Goal: Check status

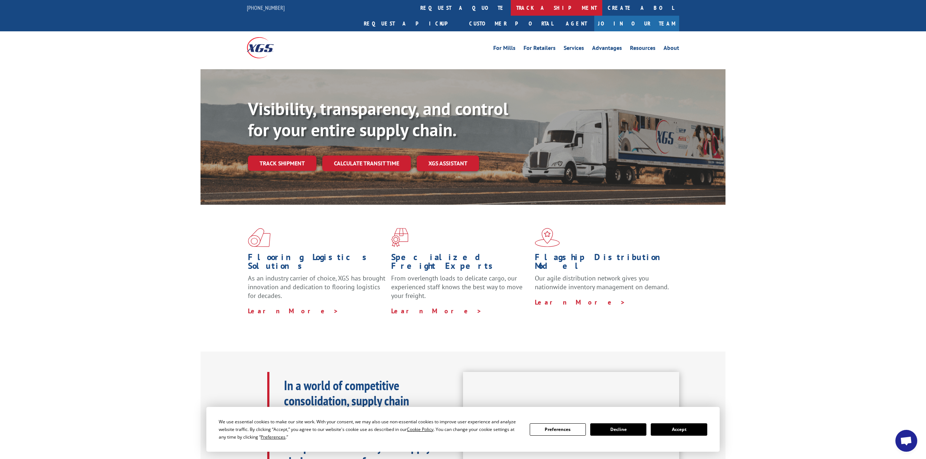
click at [511, 3] on link "track a shipment" at bounding box center [556, 8] width 91 height 16
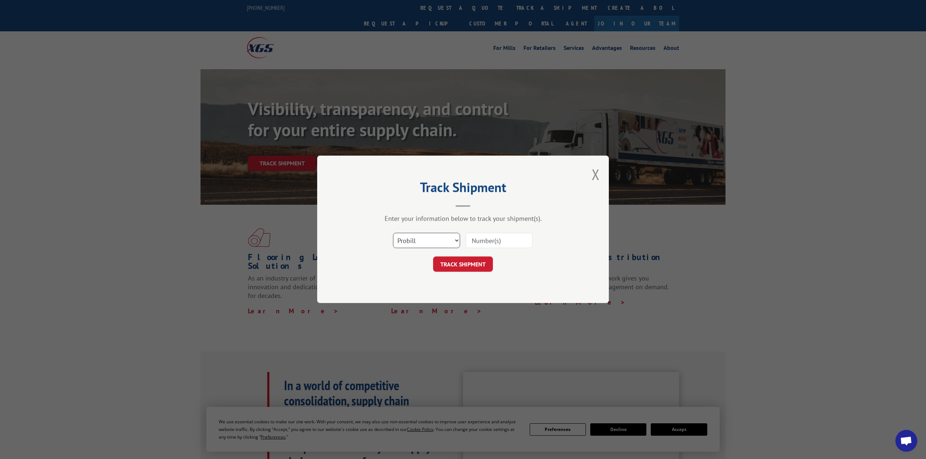
click at [438, 235] on select "Select category... Probill BOL PO" at bounding box center [426, 240] width 67 height 15
select select "bol"
click at [393, 233] on select "Select category... Probill BOL PO" at bounding box center [426, 240] width 67 height 15
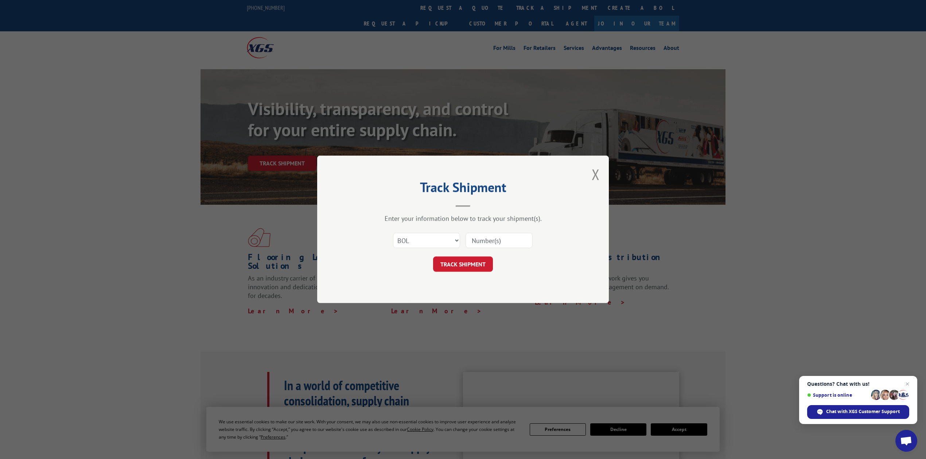
click at [480, 239] on input at bounding box center [498, 240] width 67 height 15
paste input "68993"
type input "68993"
click at [478, 271] on button "TRACK SHIPMENT" at bounding box center [463, 264] width 60 height 15
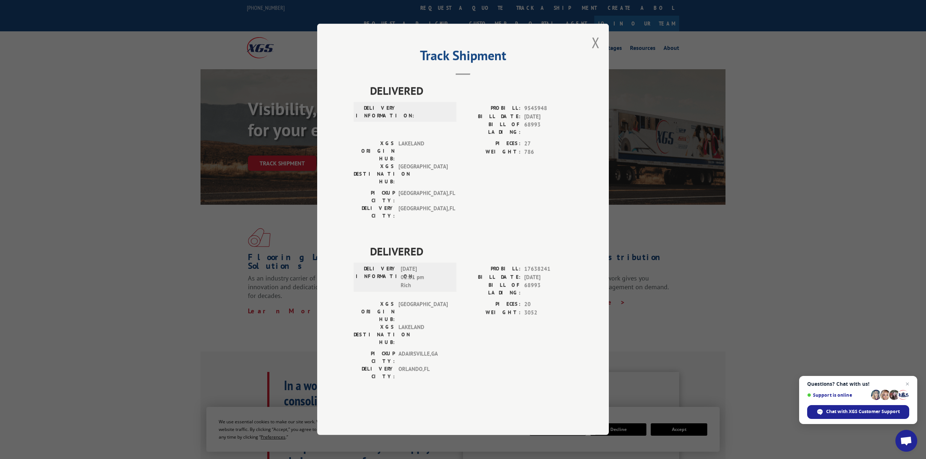
click at [464, 258] on span "DELIVERED" at bounding box center [471, 251] width 202 height 16
drag, startPoint x: 450, startPoint y: 279, endPoint x: 438, endPoint y: 277, distance: 11.9
click at [448, 279] on span "[DATE] 02:31 pm Rich" at bounding box center [425, 277] width 49 height 25
drag, startPoint x: 434, startPoint y: 278, endPoint x: 414, endPoint y: 276, distance: 19.8
click at [396, 272] on div "DELIVERY INFORMATION: [DATE] 02:31 pm Rich" at bounding box center [405, 277] width 98 height 25
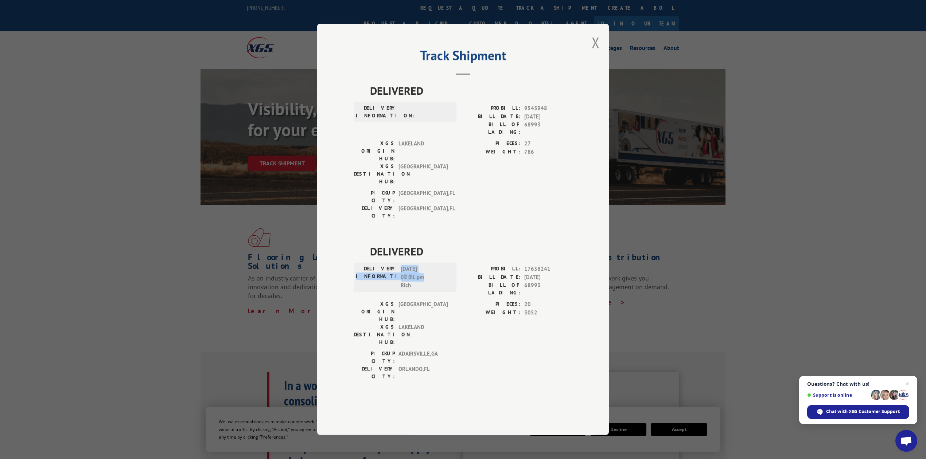
click at [435, 281] on span "[DATE] 02:31 pm Rich" at bounding box center [425, 277] width 49 height 25
drag, startPoint x: 437, startPoint y: 289, endPoint x: 401, endPoint y: 284, distance: 36.1
click at [401, 284] on span "[DATE] 02:31 pm Rich" at bounding box center [425, 277] width 49 height 25
click at [414, 282] on span "[DATE] 02:31 pm Rich" at bounding box center [425, 277] width 49 height 25
click at [552, 282] on span "[DATE]" at bounding box center [548, 277] width 48 height 8
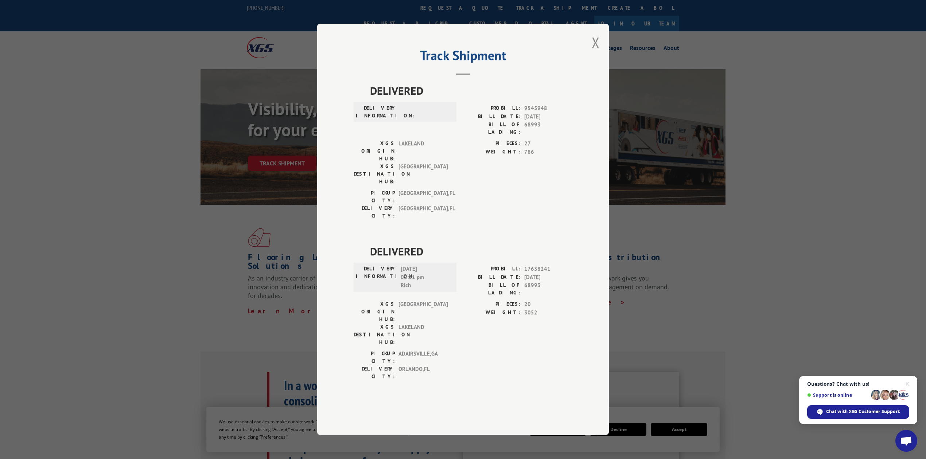
click at [409, 258] on span "DELIVERED" at bounding box center [471, 251] width 202 height 16
click at [433, 284] on span "[DATE] 02:31 pm Rich" at bounding box center [425, 277] width 49 height 25
click at [564, 120] on div "Track Shipment DELIVERED DELIVERY INFORMATION: PROBILL: 9545948 BILL DATE: [DAT…" at bounding box center [463, 229] width 292 height 411
click at [422, 324] on span "LAKELAND" at bounding box center [422, 335] width 49 height 23
drag, startPoint x: 430, startPoint y: 316, endPoint x: 395, endPoint y: 301, distance: 38.7
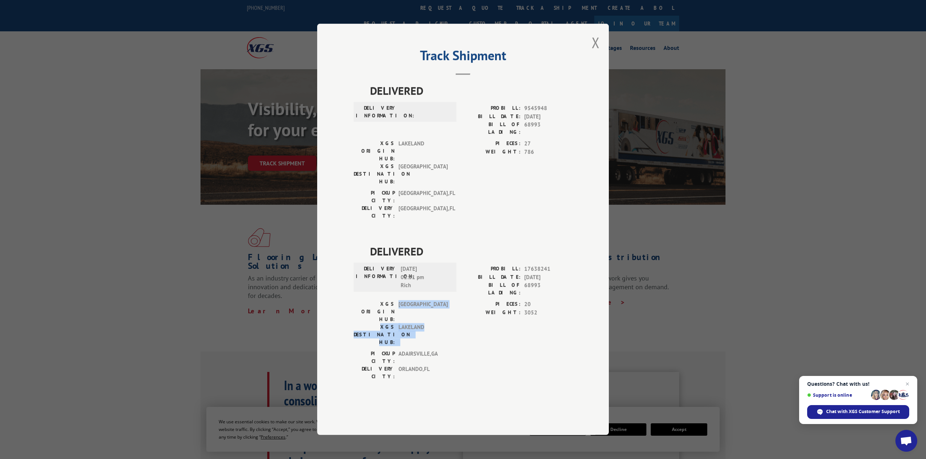
click at [395, 301] on div "XGS ORIGIN HUB: TUNNEL HILL XGS DESTINATION HUB: [GEOGRAPHIC_DATA]" at bounding box center [402, 324] width 98 height 46
click at [395, 301] on label "XGS ORIGIN HUB:" at bounding box center [373, 312] width 41 height 23
